Goal: Use online tool/utility: Utilize a website feature to perform a specific function

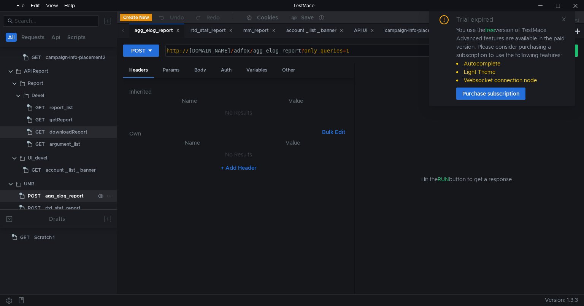
scroll to position [180, 0]
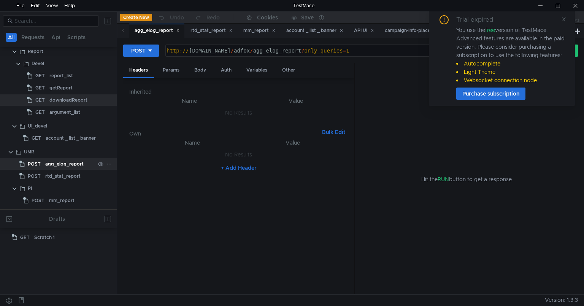
click at [58, 164] on div "agg_elog_report" at bounding box center [64, 163] width 38 height 11
click at [566, 16] on span at bounding box center [563, 19] width 5 height 7
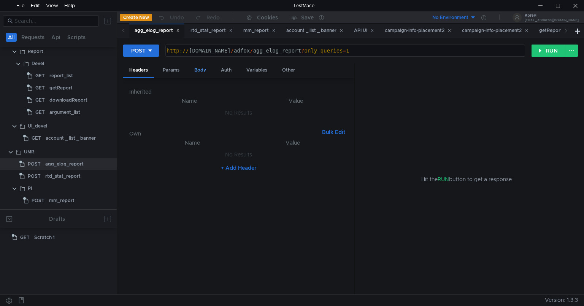
click at [202, 72] on div "Body" at bounding box center [200, 70] width 24 height 14
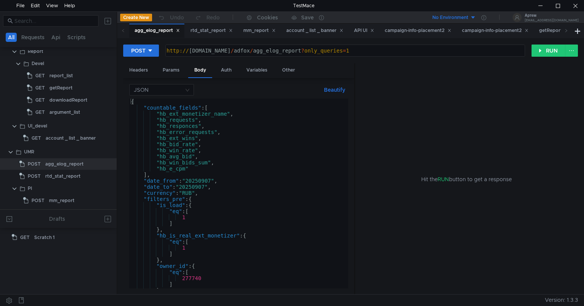
click at [215, 139] on div "{ "countable_fields" : [ "hb_ext_monetizer_name" , "hb_requests" , "hb_responce…" at bounding box center [237, 200] width 216 height 202
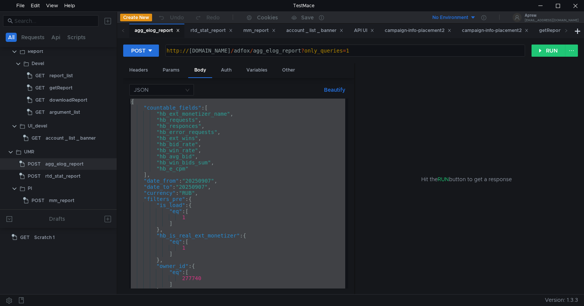
paste textarea
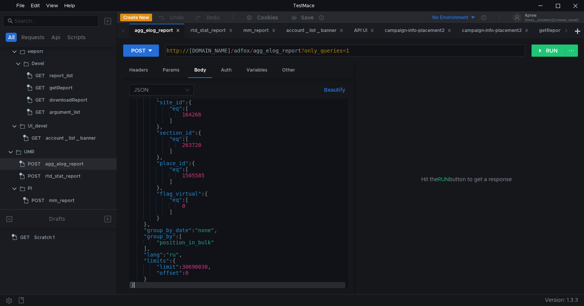
scroll to position [102, 0]
click at [551, 49] on button "RUN" at bounding box center [549, 51] width 34 height 12
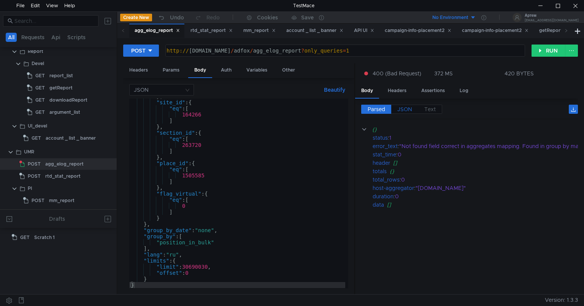
click at [401, 111] on span "JSON" at bounding box center [405, 109] width 15 height 7
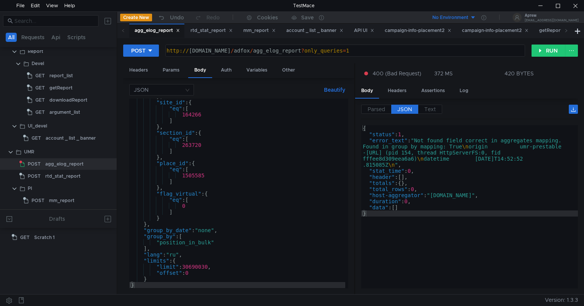
click at [398, 107] on span "JSON" at bounding box center [405, 109] width 15 height 7
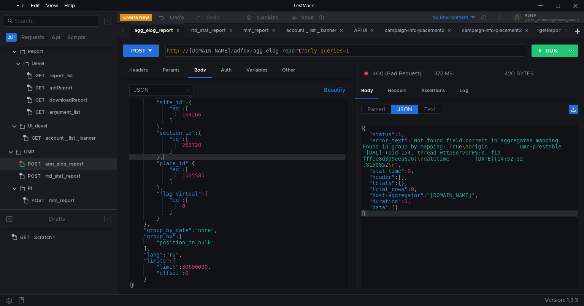
click at [281, 159] on div "} , "site_id" : { "eq" : [ 164266 ] } , "section_id" : { "eq" : [ 263720 ] } , …" at bounding box center [237, 194] width 216 height 202
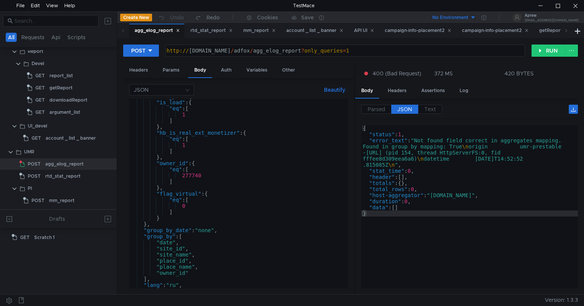
type textarea "}"
click at [43, 170] on div at bounding box center [58, 170] width 117 height 1
click at [43, 172] on app-tree-icon "POST" at bounding box center [32, 175] width 26 height 11
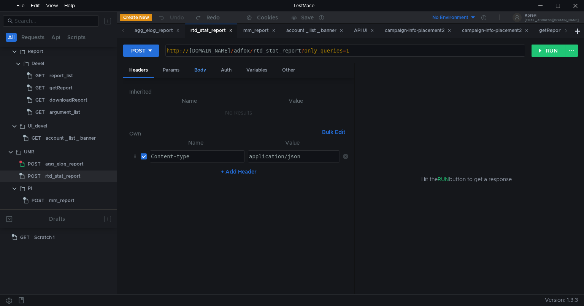
click at [202, 68] on div "Body" at bounding box center [200, 70] width 24 height 14
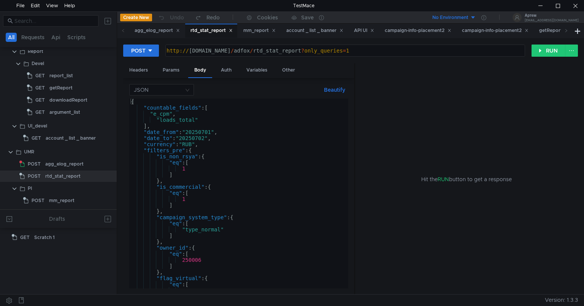
click at [231, 154] on div "{ "countable_fields" : [ "e_cpm" , "loads_total" ] , "date_from" : "20250701" ,…" at bounding box center [237, 200] width 216 height 202
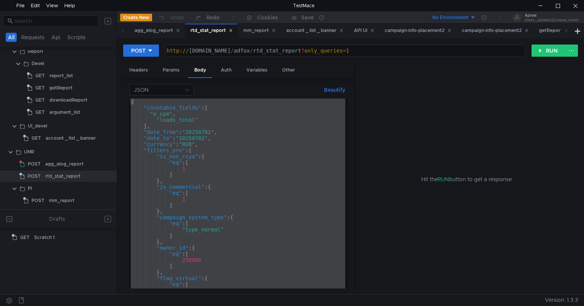
paste textarea
type textarea "}"
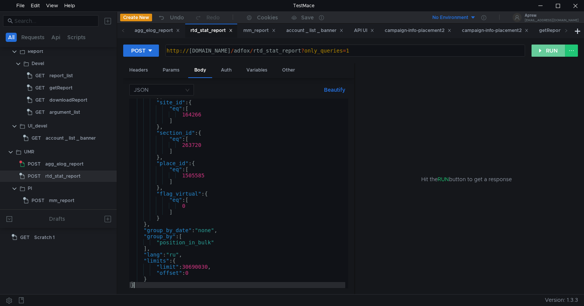
click at [552, 49] on button "RUN" at bounding box center [549, 51] width 34 height 12
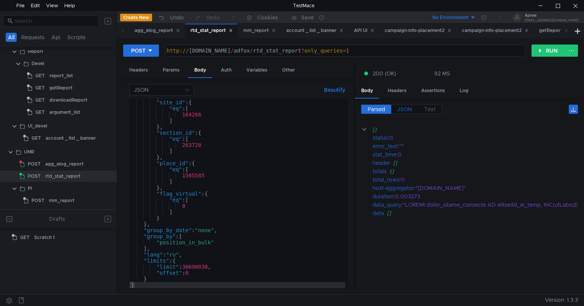
click at [402, 106] on span "JSON" at bounding box center [405, 109] width 15 height 7
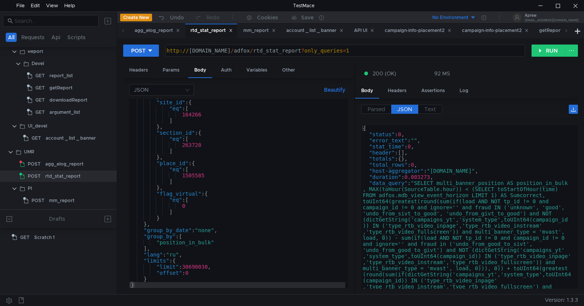
type textarea ""data_query": "SELECT multi_banner_position AS position_in_bulk, MAX(toHour(Sou…"
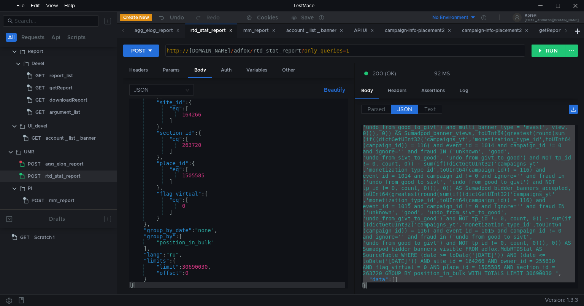
scroll to position [250, 0]
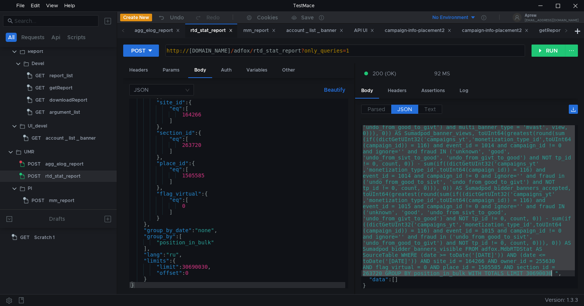
drag, startPoint x: 418, startPoint y: 183, endPoint x: 551, endPoint y: 275, distance: 161.7
click at [551, 275] on div ""data_query" : "SELECT multi_banner_position AS position_in_bulk , MAX(toHour(S…" at bounding box center [468, 187] width 214 height 516
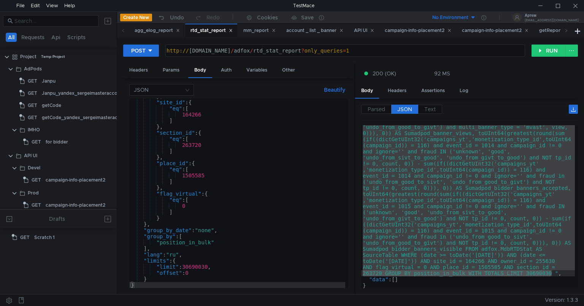
scroll to position [250, 0]
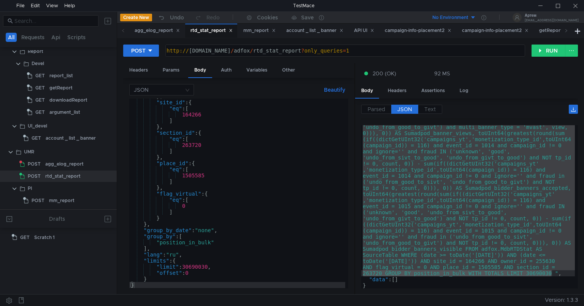
type textarea "},"
click at [223, 157] on div "} , "site_id" : { "eq" : [ 164266 ] } , "section_id" : { "eq" : [ 263720 ] } , …" at bounding box center [237, 194] width 216 height 202
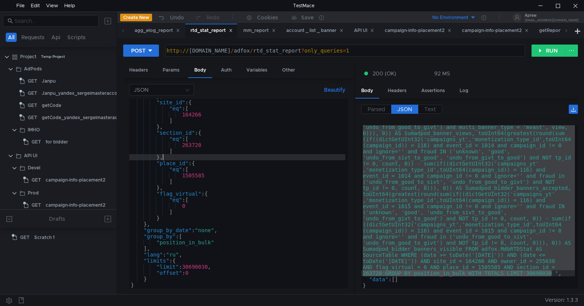
scroll to position [250, 0]
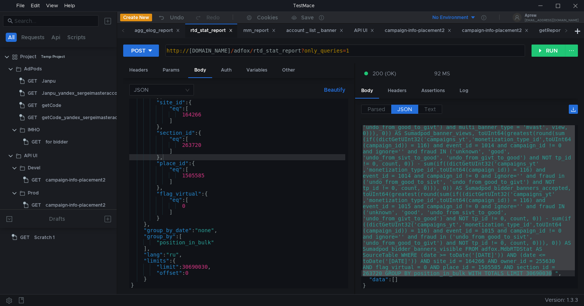
scroll to position [250, 0]
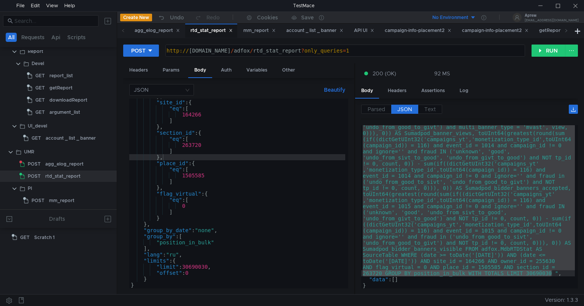
scroll to position [250, 0]
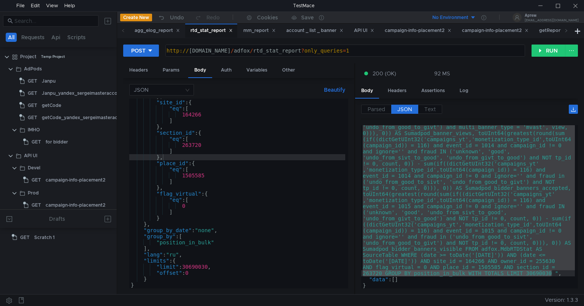
scroll to position [250, 0]
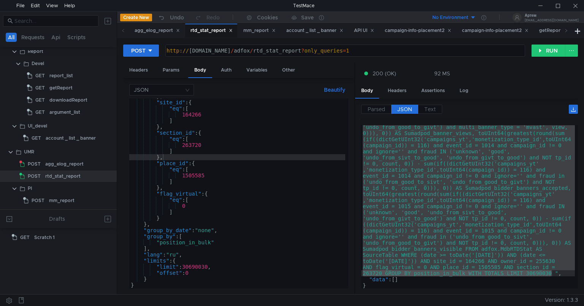
scroll to position [250, 0]
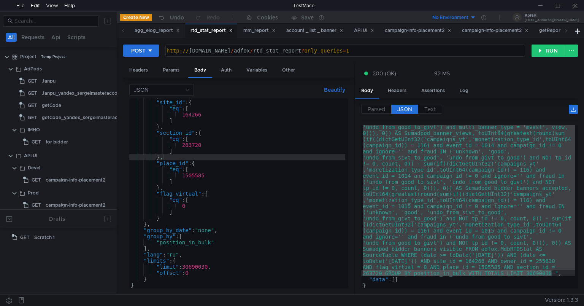
scroll to position [250, 0]
